Goal: Navigation & Orientation: Find specific page/section

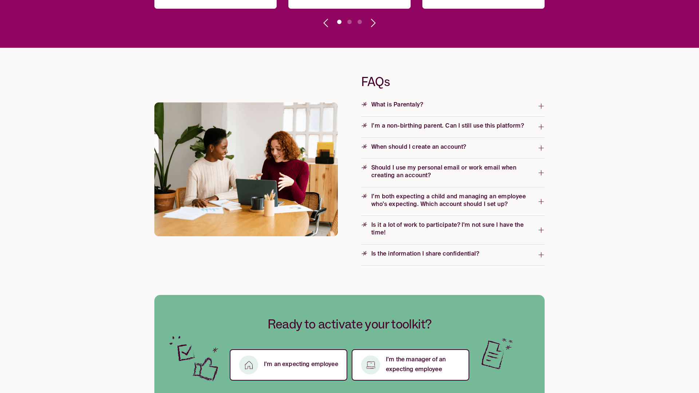
scroll to position [1098, 0]
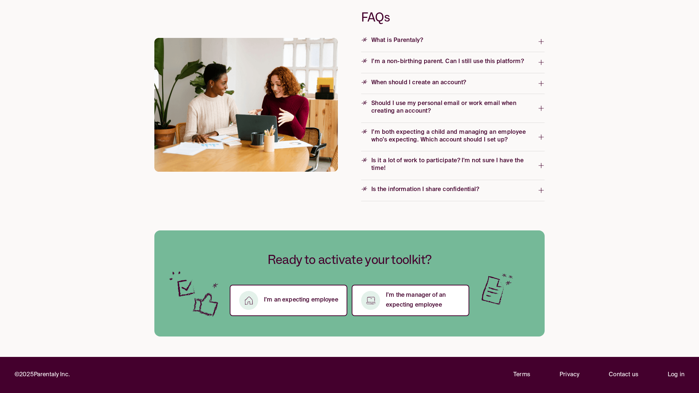
click at [541, 41] on icon "button" at bounding box center [541, 41] width 5 height 5
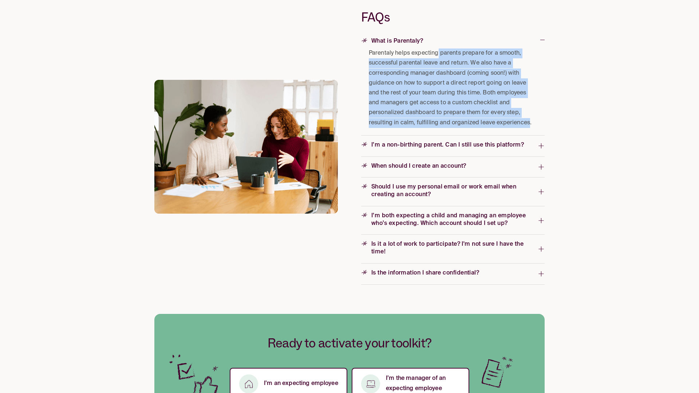
drag, startPoint x: 439, startPoint y: 54, endPoint x: 529, endPoint y: 126, distance: 116.1
click at [529, 126] on span "Parentaly helps expecting parents prepare for a smooth, successful parental lea…" at bounding box center [451, 87] width 164 height 79
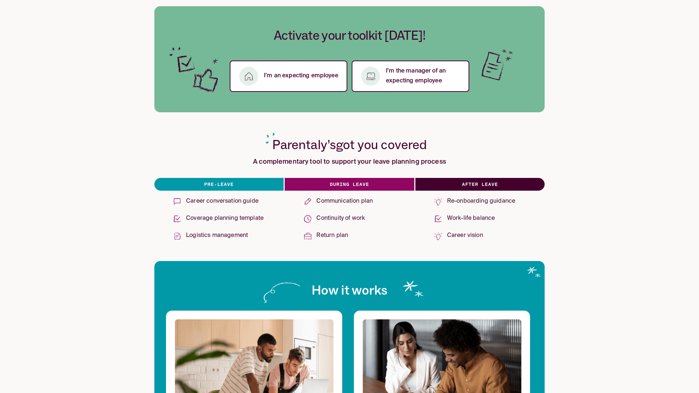
scroll to position [0, 0]
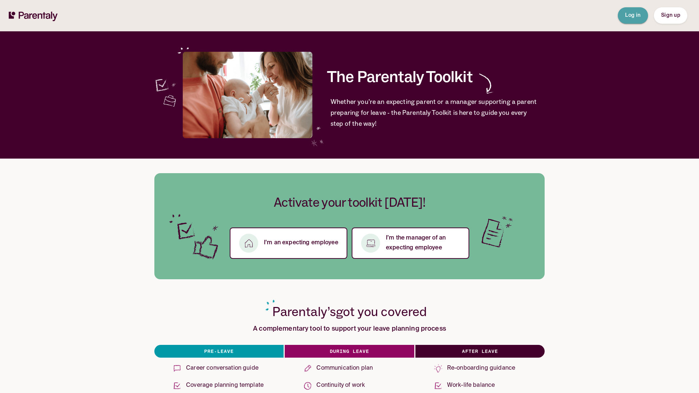
click at [635, 20] on button "Log in" at bounding box center [633, 15] width 30 height 16
